Goal: Transaction & Acquisition: Purchase product/service

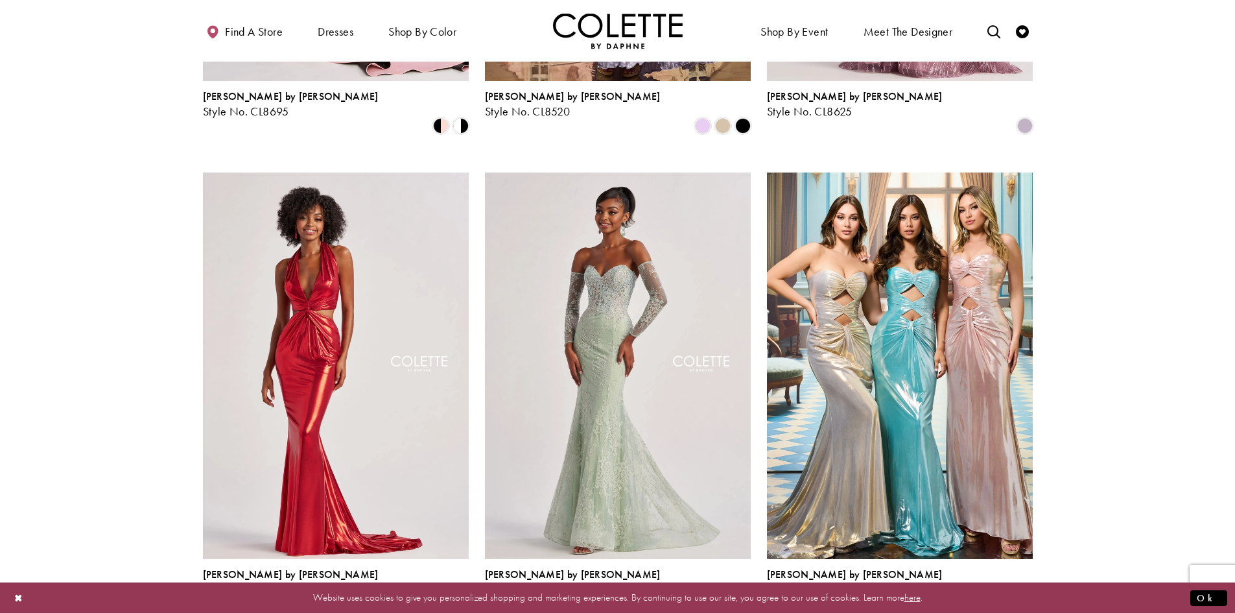
scroll to position [1395, 0]
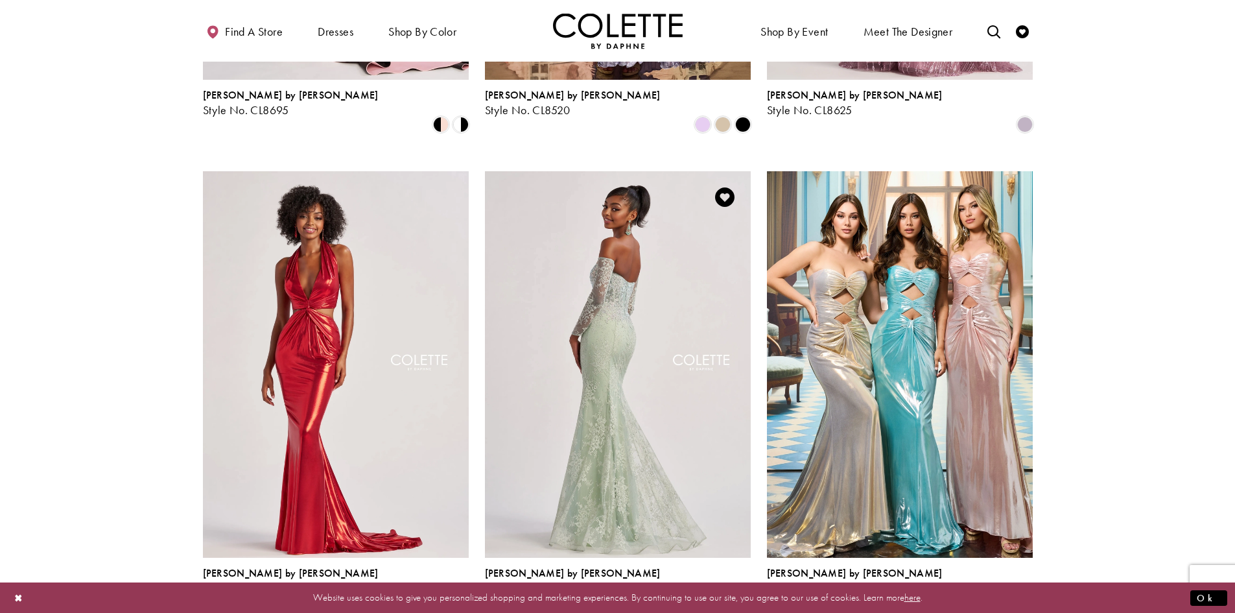
click at [582, 305] on img "Visit Colette by Daphne Style No. CL8415 Page" at bounding box center [618, 364] width 266 height 386
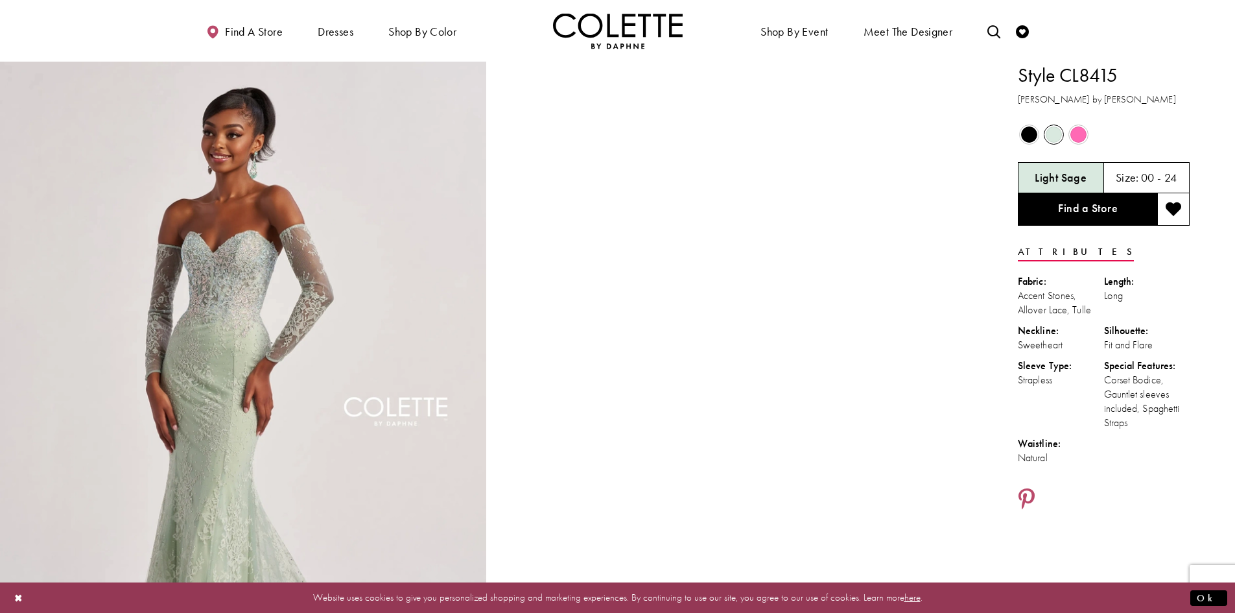
click at [1083, 133] on span "Product color controls state depends on size chosen" at bounding box center [1079, 134] width 16 height 16
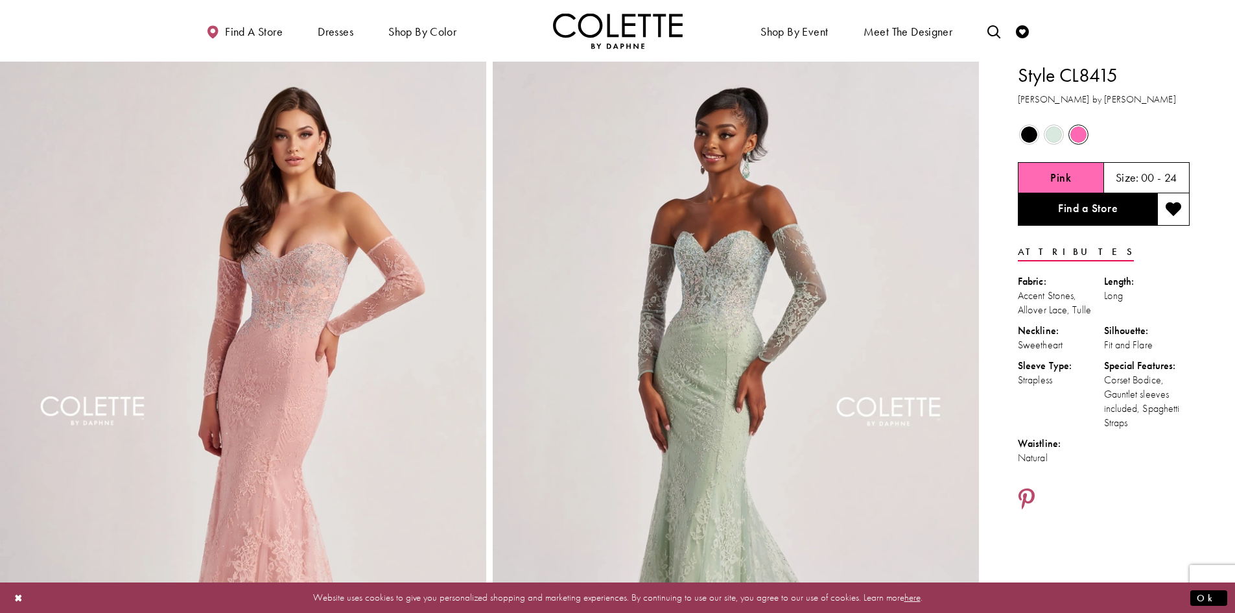
click at [1027, 136] on span "Product color controls state depends on size chosen" at bounding box center [1029, 134] width 16 height 16
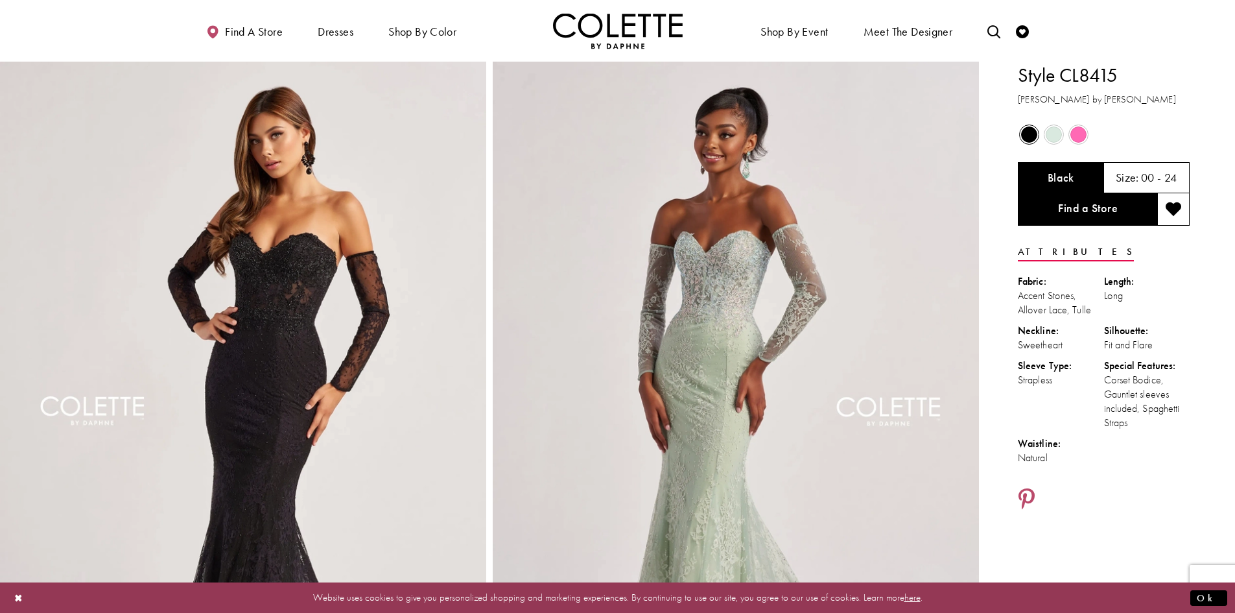
click at [1052, 128] on span "Product color controls state depends on size chosen" at bounding box center [1054, 134] width 16 height 16
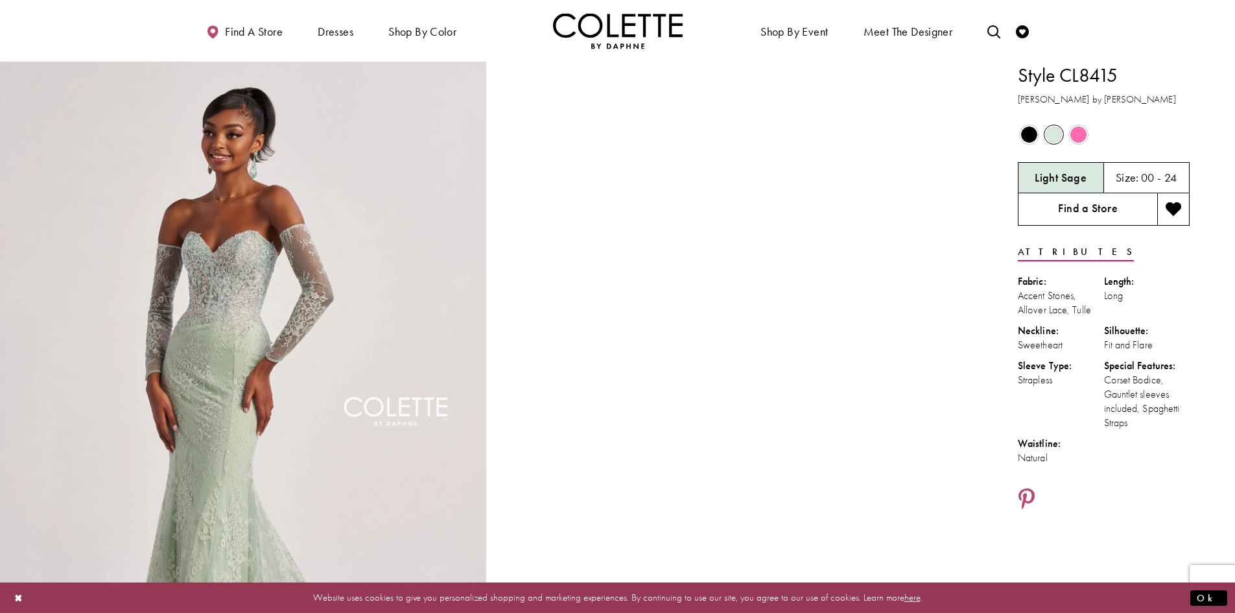
click at [1069, 207] on link "Find a Store" at bounding box center [1087, 209] width 139 height 32
